Goal: Task Accomplishment & Management: Manage account settings

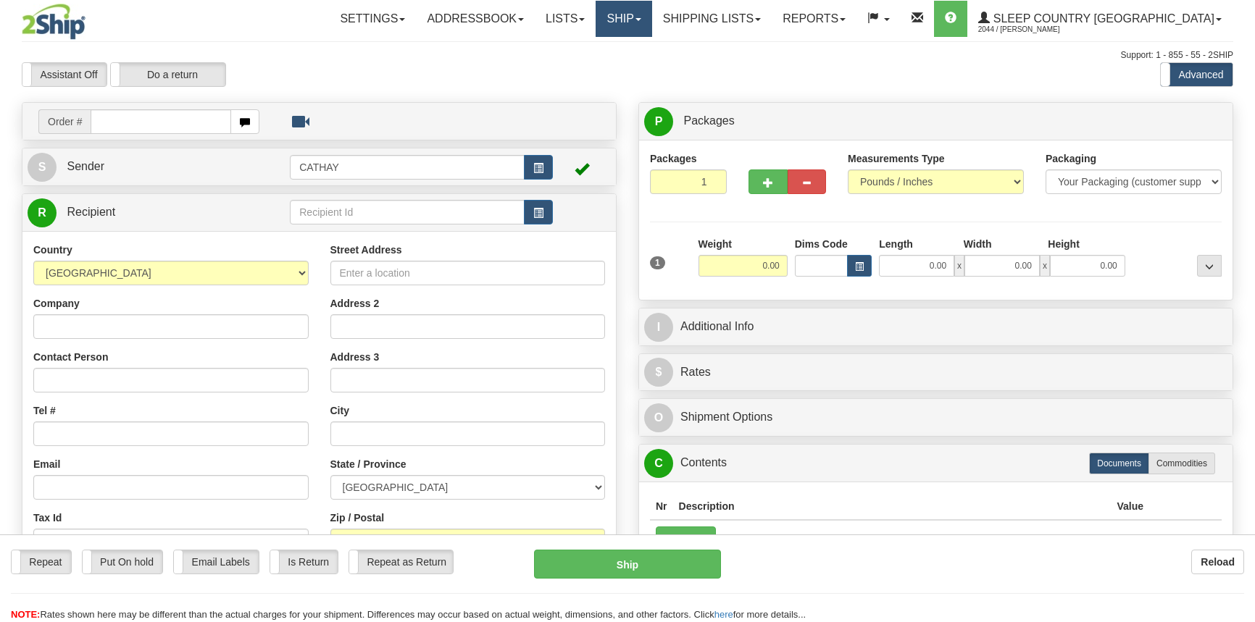
click at [651, 13] on link "Ship" at bounding box center [623, 19] width 56 height 36
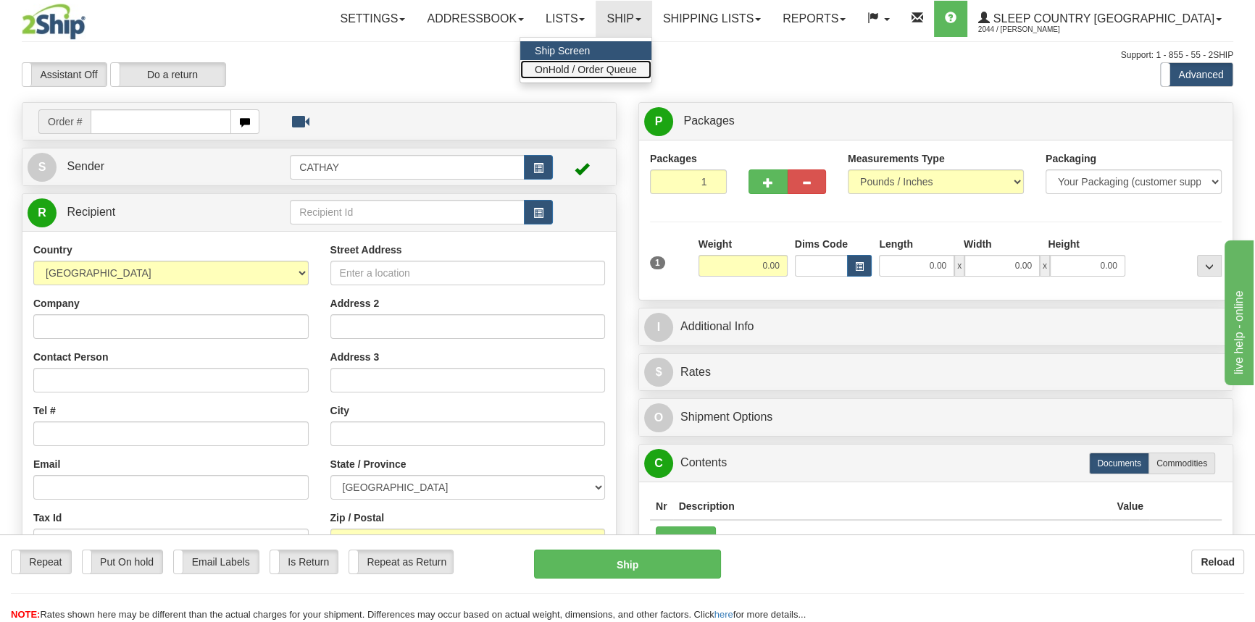
click at [637, 65] on span "OnHold / Order Queue" at bounding box center [586, 70] width 102 height 12
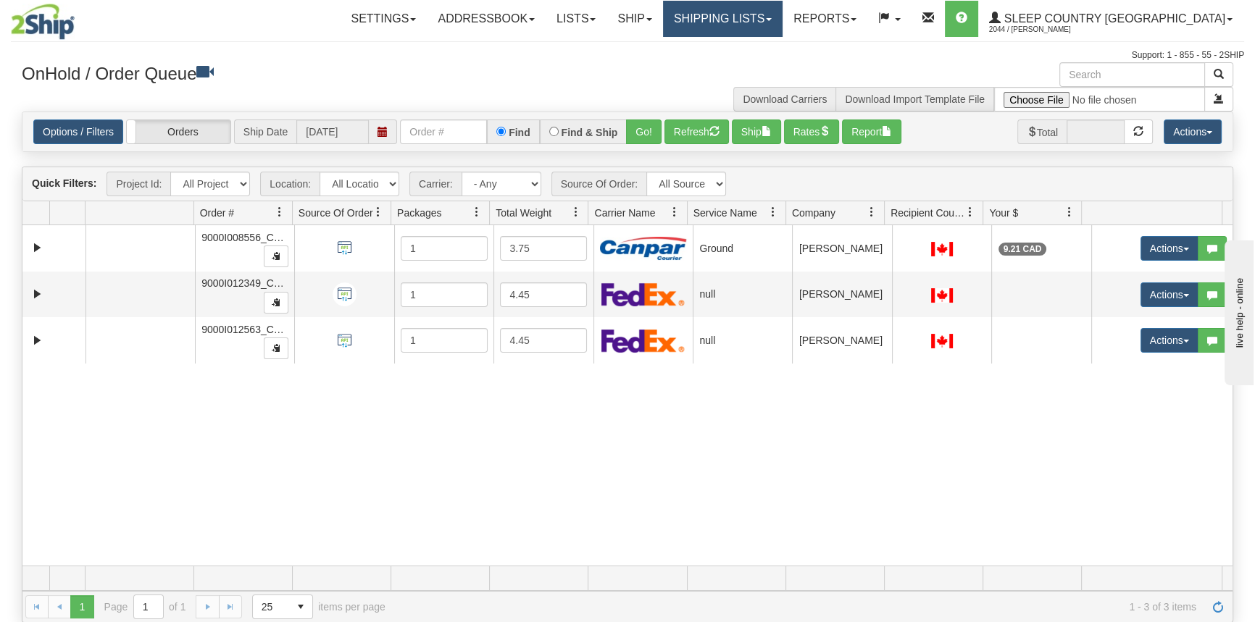
click at [782, 23] on link "Shipping lists" at bounding box center [723, 19] width 120 height 36
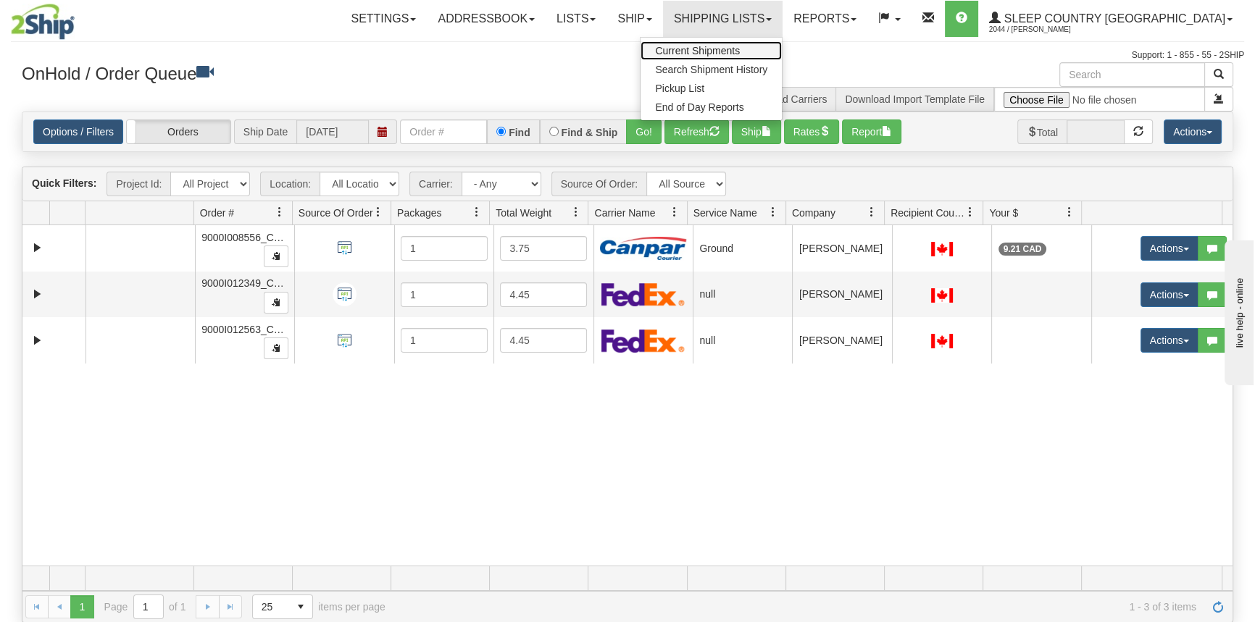
click at [740, 49] on span "Current Shipments" at bounding box center [697, 51] width 85 height 12
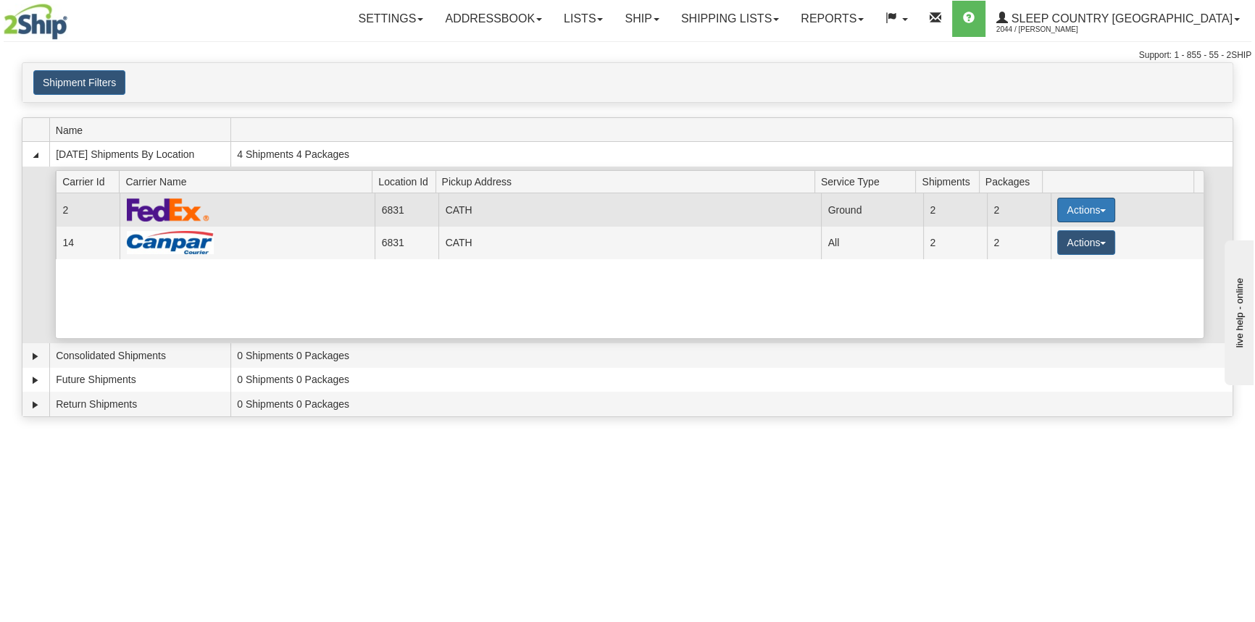
click at [1060, 210] on button "Actions" at bounding box center [1086, 210] width 58 height 25
click at [1050, 257] on link "Close" at bounding box center [1056, 256] width 116 height 19
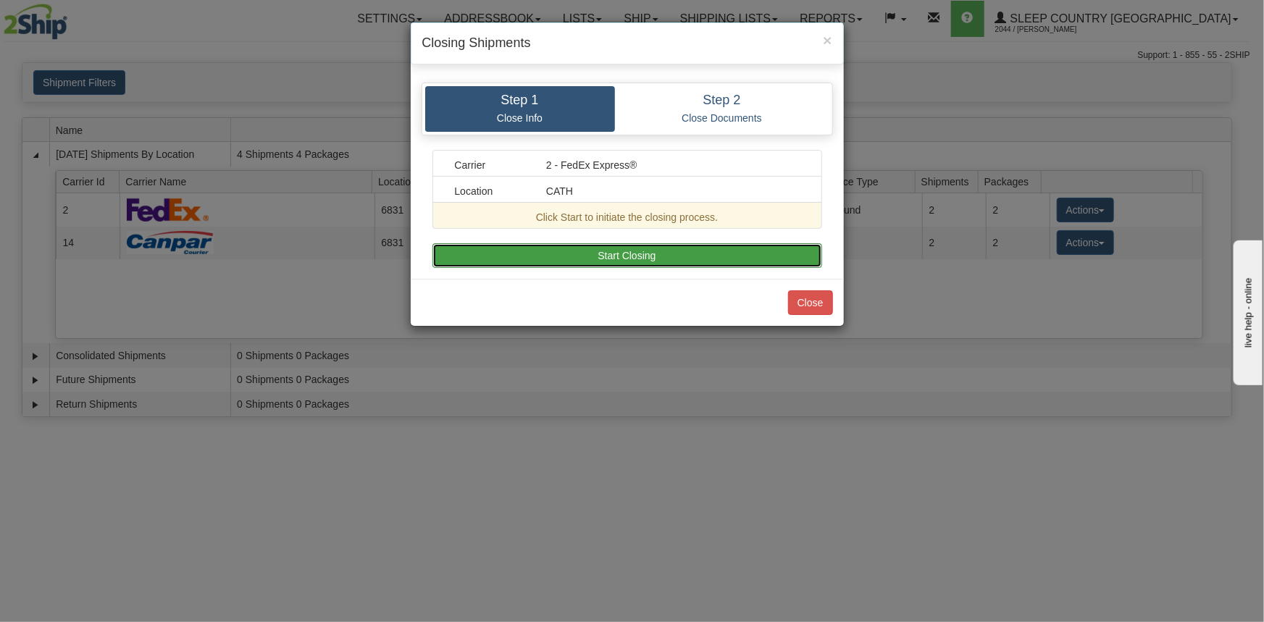
click at [769, 256] on button "Start Closing" at bounding box center [627, 255] width 390 height 25
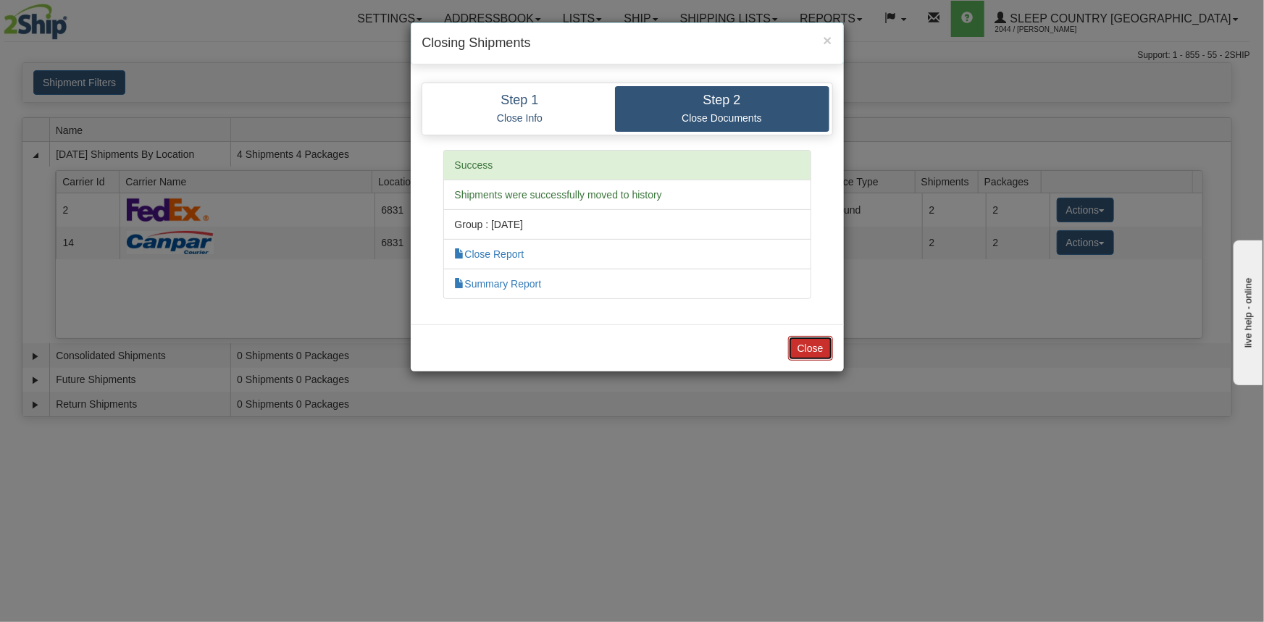
click at [821, 345] on button "Close" at bounding box center [810, 348] width 45 height 25
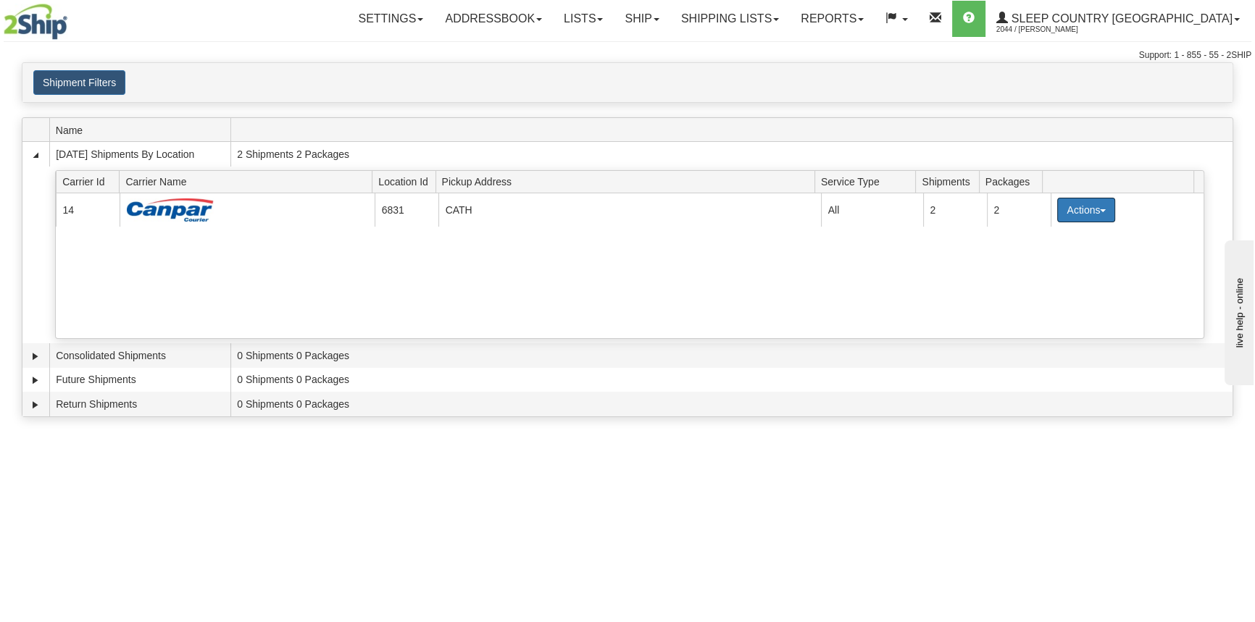
click at [1087, 209] on button "Actions" at bounding box center [1086, 210] width 58 height 25
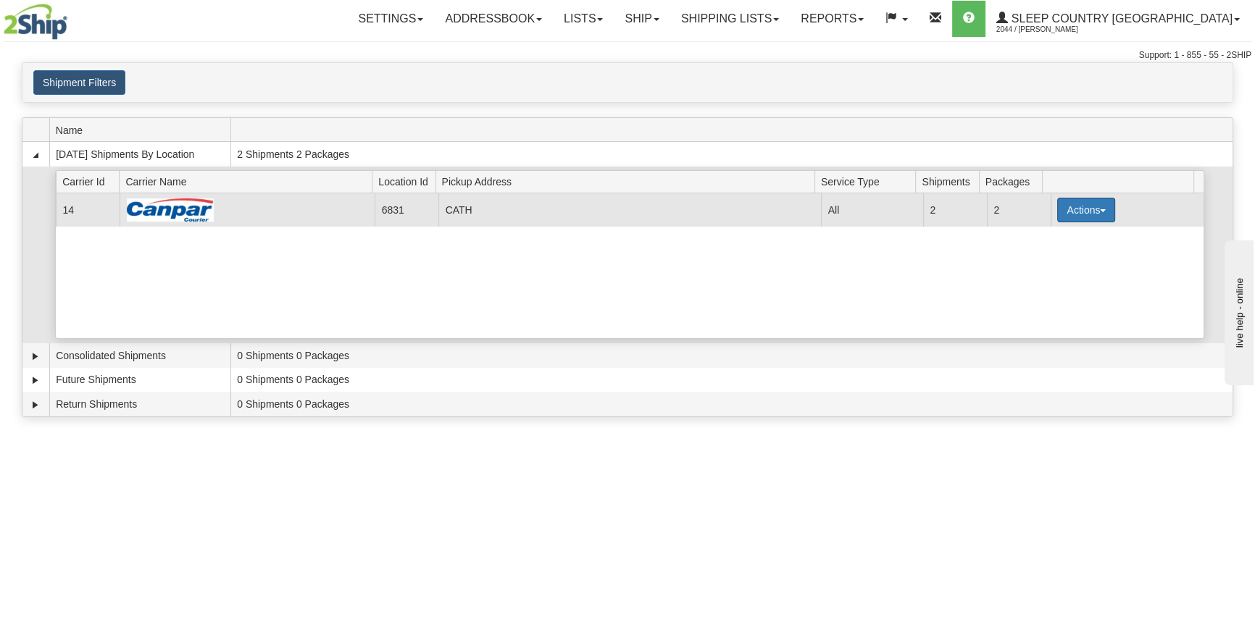
click at [1060, 219] on button "Actions" at bounding box center [1086, 210] width 58 height 25
click at [1060, 254] on link "Close" at bounding box center [1056, 256] width 116 height 19
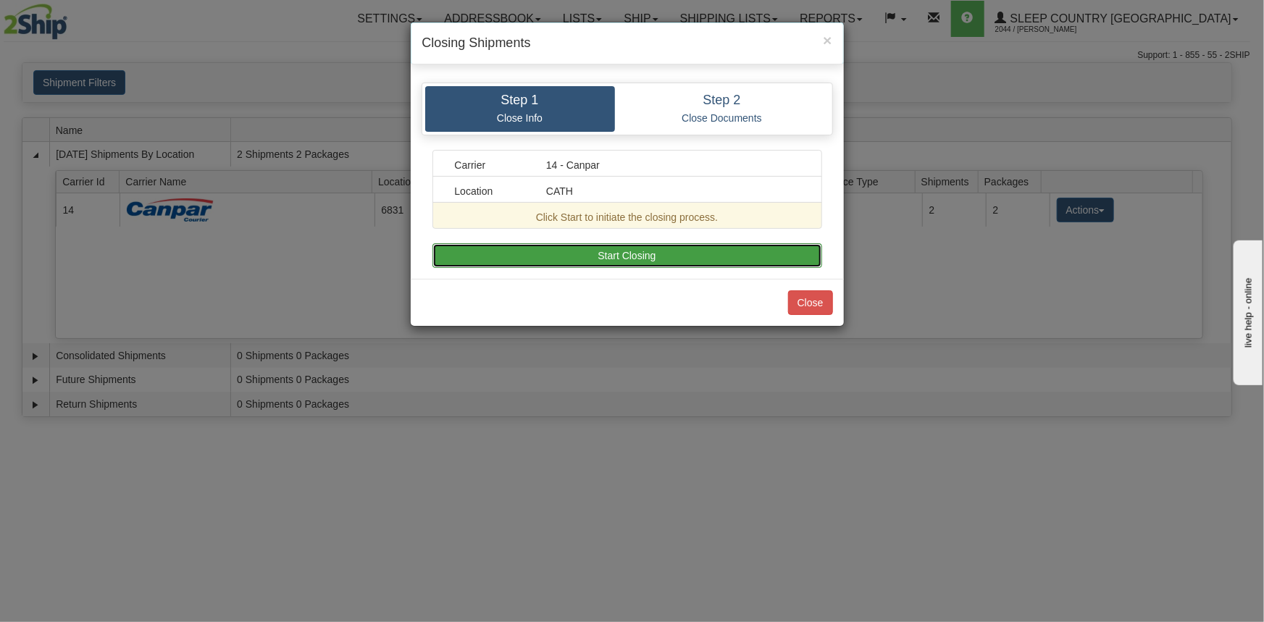
click at [782, 262] on button "Start Closing" at bounding box center [627, 255] width 390 height 25
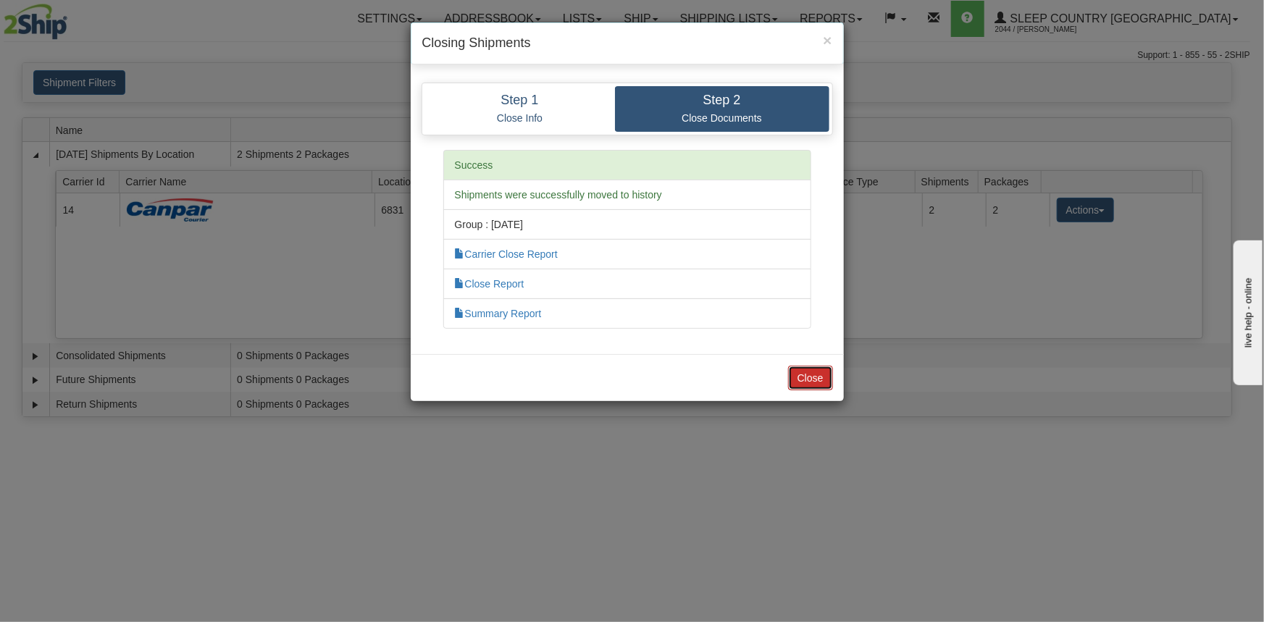
click at [811, 384] on button "Close" at bounding box center [810, 378] width 45 height 25
